Goal: Task Accomplishment & Management: Complete application form

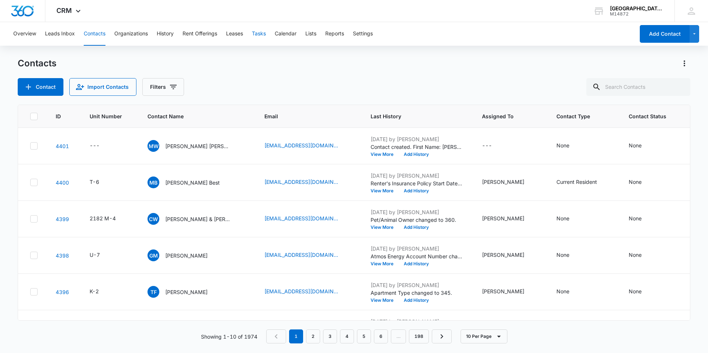
click at [255, 38] on button "Tasks" at bounding box center [259, 34] width 14 height 24
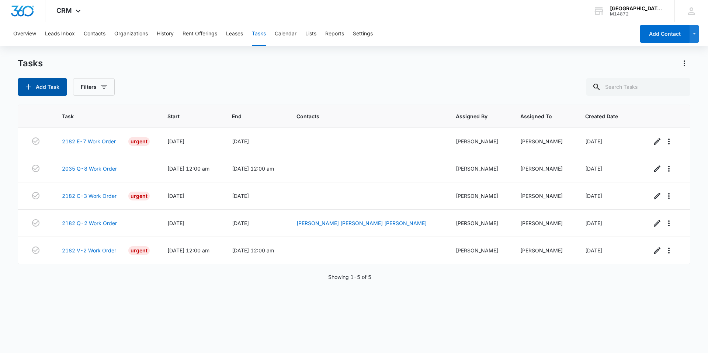
click at [60, 78] on button "Add Task" at bounding box center [42, 87] width 49 height 18
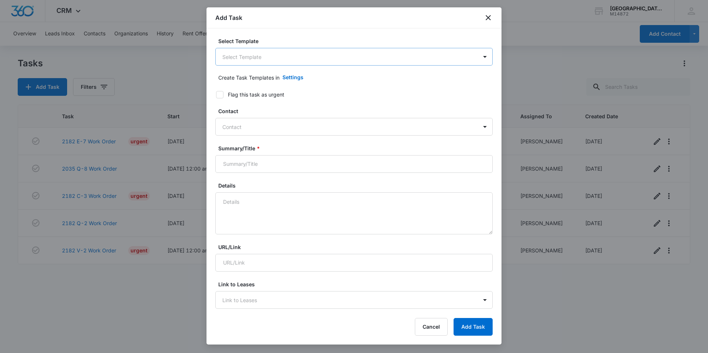
click at [267, 62] on body "CRM Apps Reputation Websites Forms CRM Email Social Content Ads Intelligence Fi…" at bounding box center [354, 176] width 708 height 353
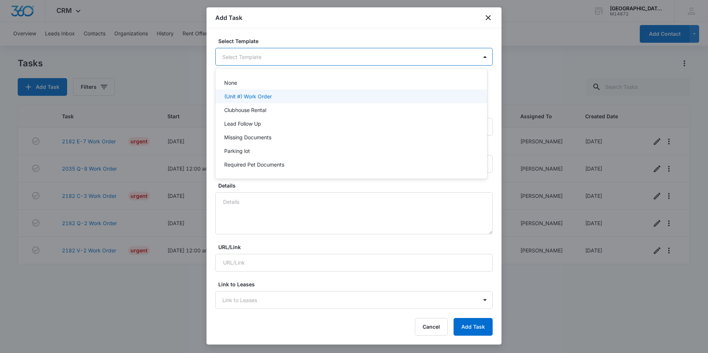
click at [266, 92] on div "(Unit #) Work Order" at bounding box center [351, 97] width 272 height 14
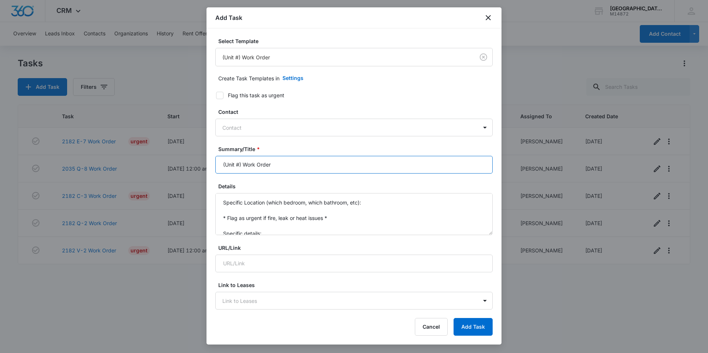
drag, startPoint x: 241, startPoint y: 165, endPoint x: 181, endPoint y: 168, distance: 60.5
click at [184, 167] on body "CRM Apps Reputation Websites Forms CRM Email Social Content Ads Intelligence Fi…" at bounding box center [354, 176] width 708 height 353
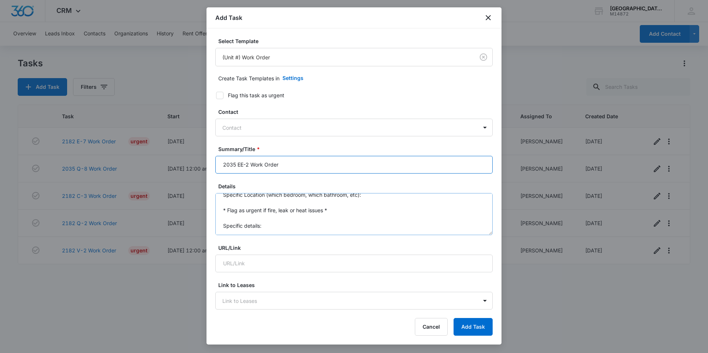
scroll to position [15, 0]
type input "2035 EE-2 Work Order"
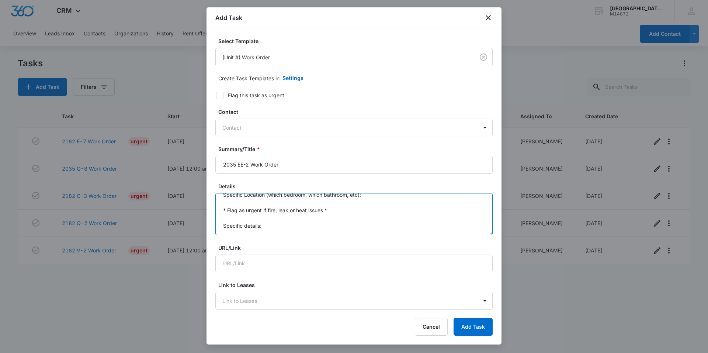
scroll to position [0, 0]
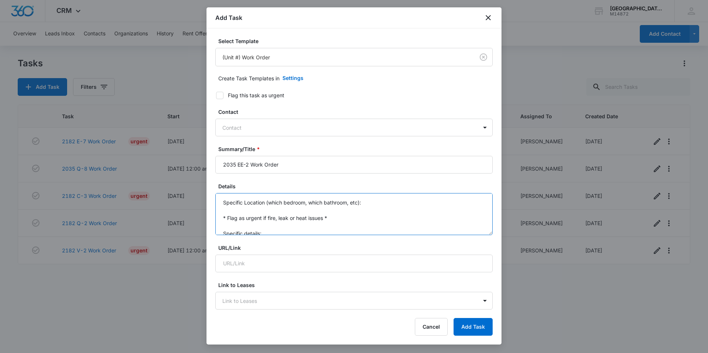
drag, startPoint x: 236, startPoint y: 230, endPoint x: 212, endPoint y: 176, distance: 59.5
click at [212, 176] on div "Select Template (Unit #) Work Order Create Task Templates in Settings Flag this…" at bounding box center [353, 169] width 295 height 282
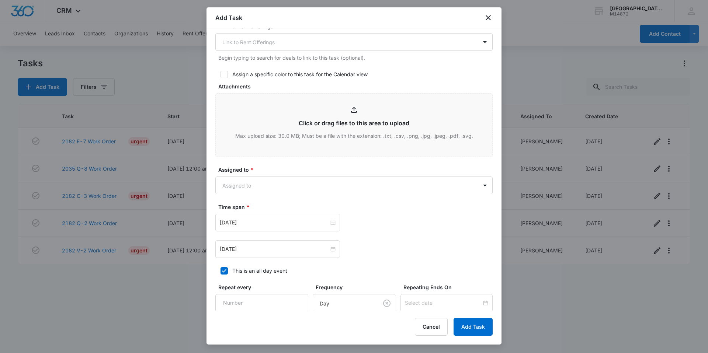
scroll to position [369, 0]
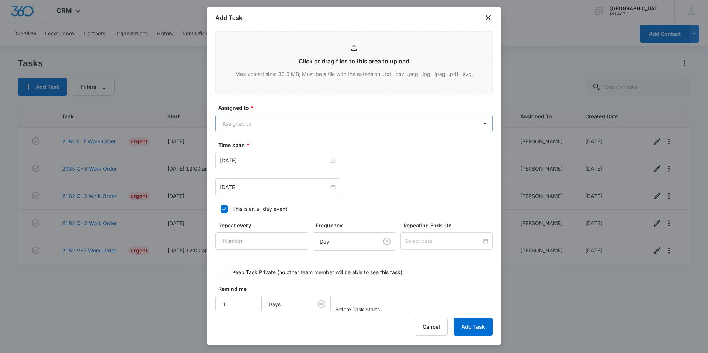
type textarea "Patio door doesn't lock"
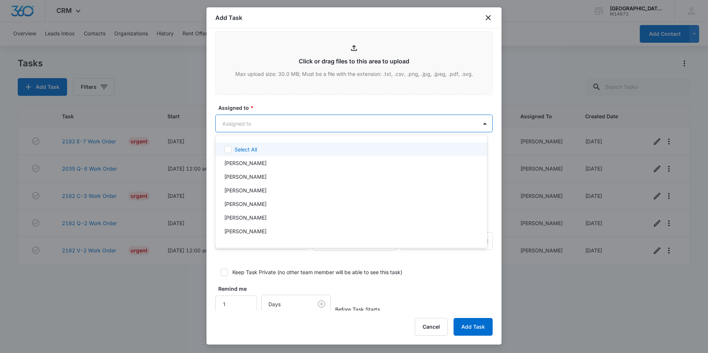
click at [276, 122] on body "CRM Apps Reputation Websites Forms CRM Email Social Content Ads Intelligence Fi…" at bounding box center [354, 176] width 708 height 353
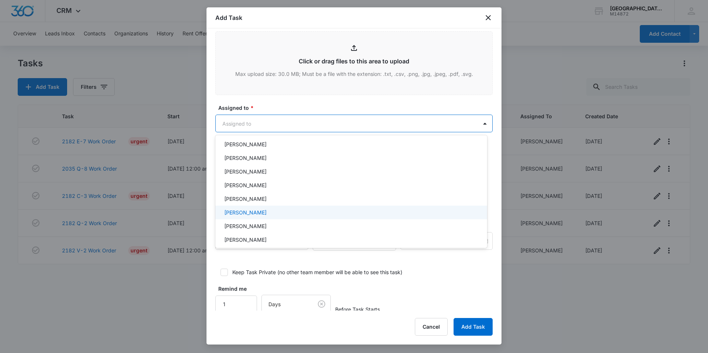
scroll to position [111, 0]
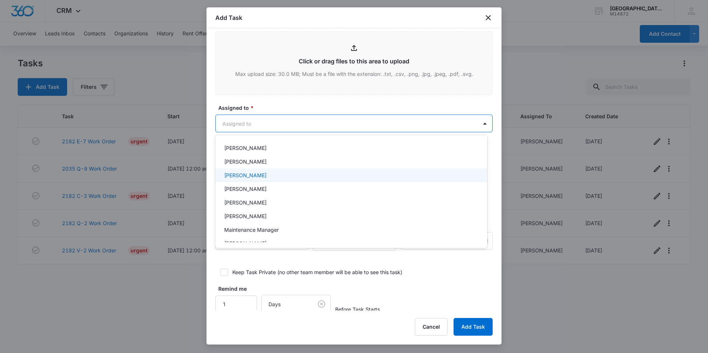
click at [277, 174] on div "[PERSON_NAME]" at bounding box center [350, 175] width 252 height 8
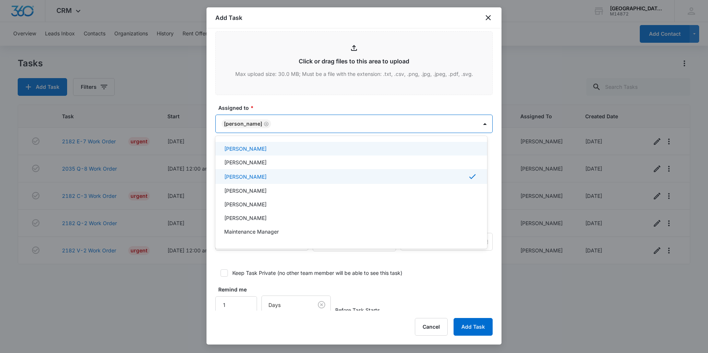
click at [308, 109] on div at bounding box center [354, 176] width 708 height 353
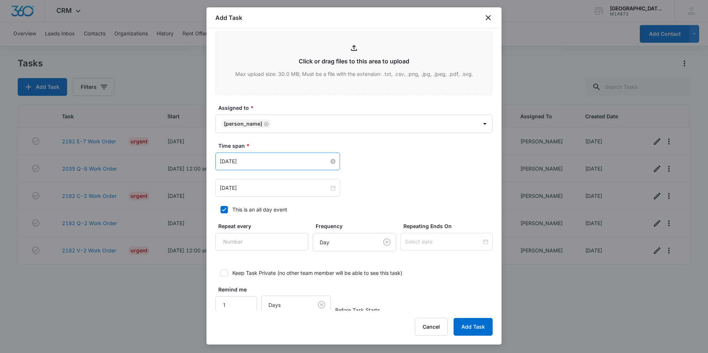
click at [277, 160] on input "[DATE]" at bounding box center [274, 161] width 109 height 8
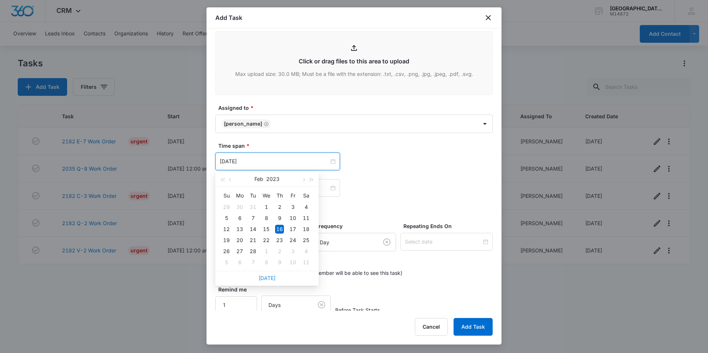
click at [266, 278] on link "[DATE]" at bounding box center [266, 278] width 17 height 6
type input "[DATE]"
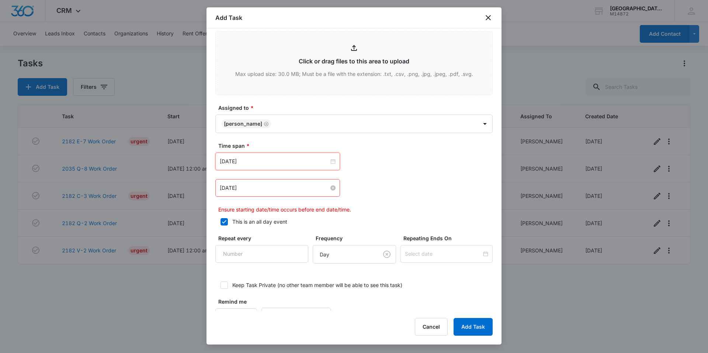
click at [261, 188] on input "[DATE]" at bounding box center [274, 188] width 109 height 8
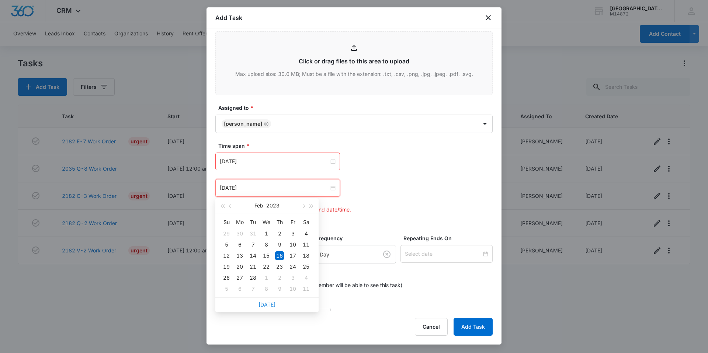
click at [272, 302] on link "[DATE]" at bounding box center [266, 304] width 17 height 6
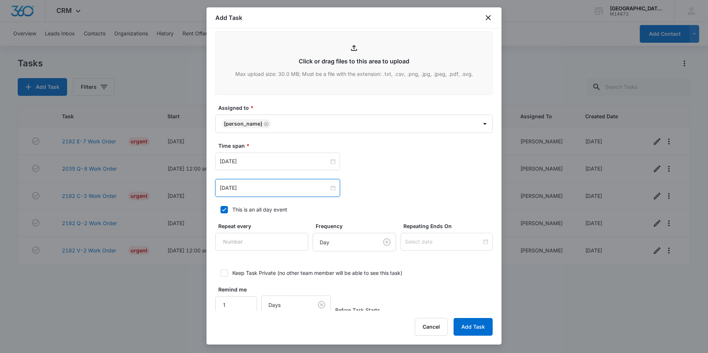
click at [268, 183] on div "[DATE]" at bounding box center [277, 188] width 125 height 18
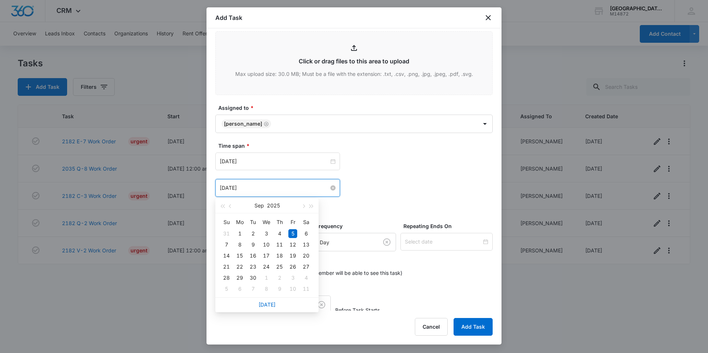
click at [268, 189] on input "[DATE]" at bounding box center [274, 188] width 109 height 8
type input "[DATE]"
click at [291, 244] on div "12" at bounding box center [292, 244] width 9 height 9
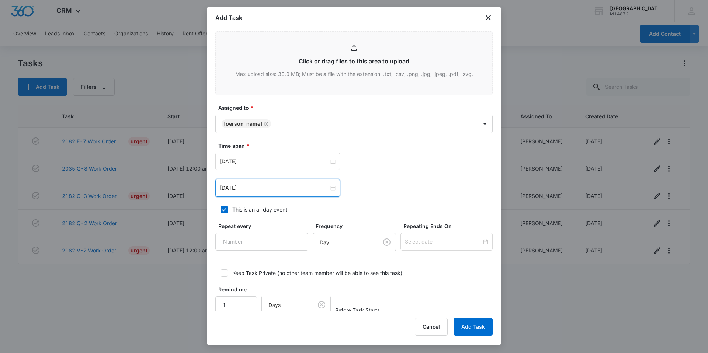
click at [255, 212] on div "This is an all day event" at bounding box center [259, 210] width 55 height 8
click at [220, 212] on input "This is an all day event" at bounding box center [217, 209] width 5 height 5
checkbox input "false"
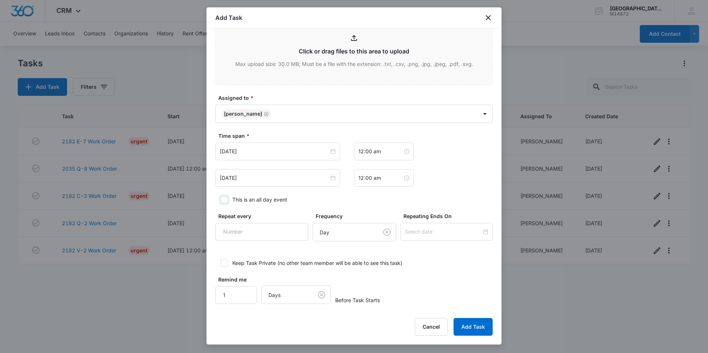
scroll to position [381, 0]
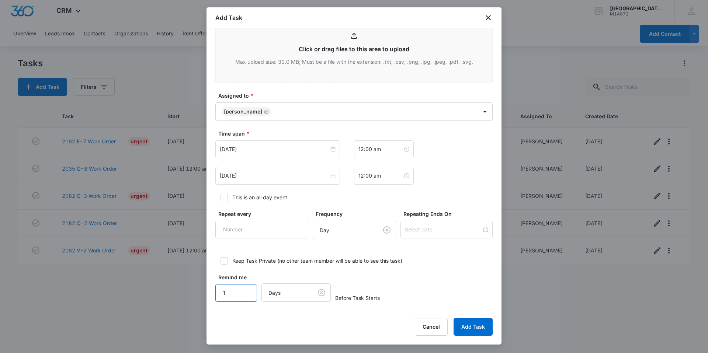
click at [236, 293] on input "1" at bounding box center [236, 293] width 42 height 18
click at [466, 326] on button "Add Task" at bounding box center [472, 327] width 39 height 18
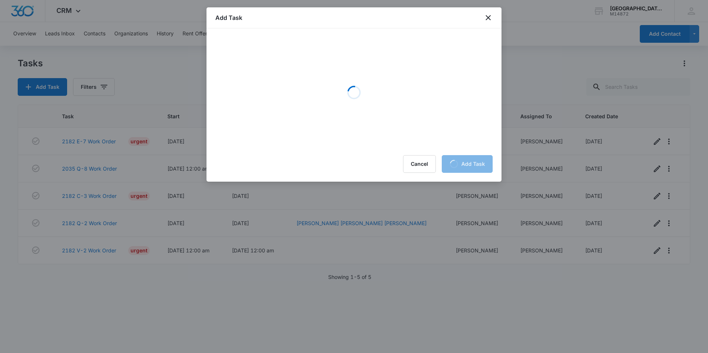
scroll to position [0, 0]
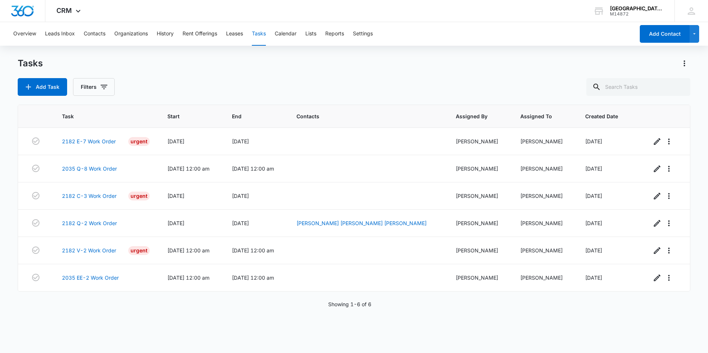
click at [277, 75] on div "Tasks Add Task Filters" at bounding box center [354, 76] width 672 height 38
